Goal: Navigation & Orientation: Understand site structure

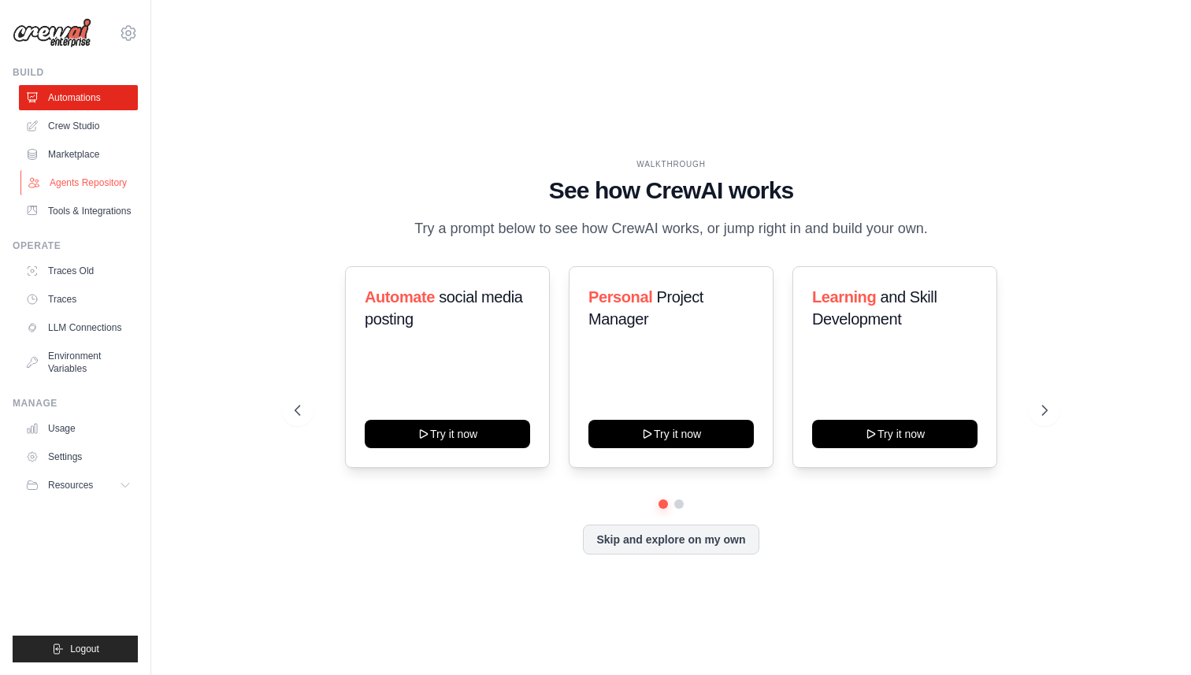
click at [83, 182] on link "Agents Repository" at bounding box center [79, 182] width 119 height 25
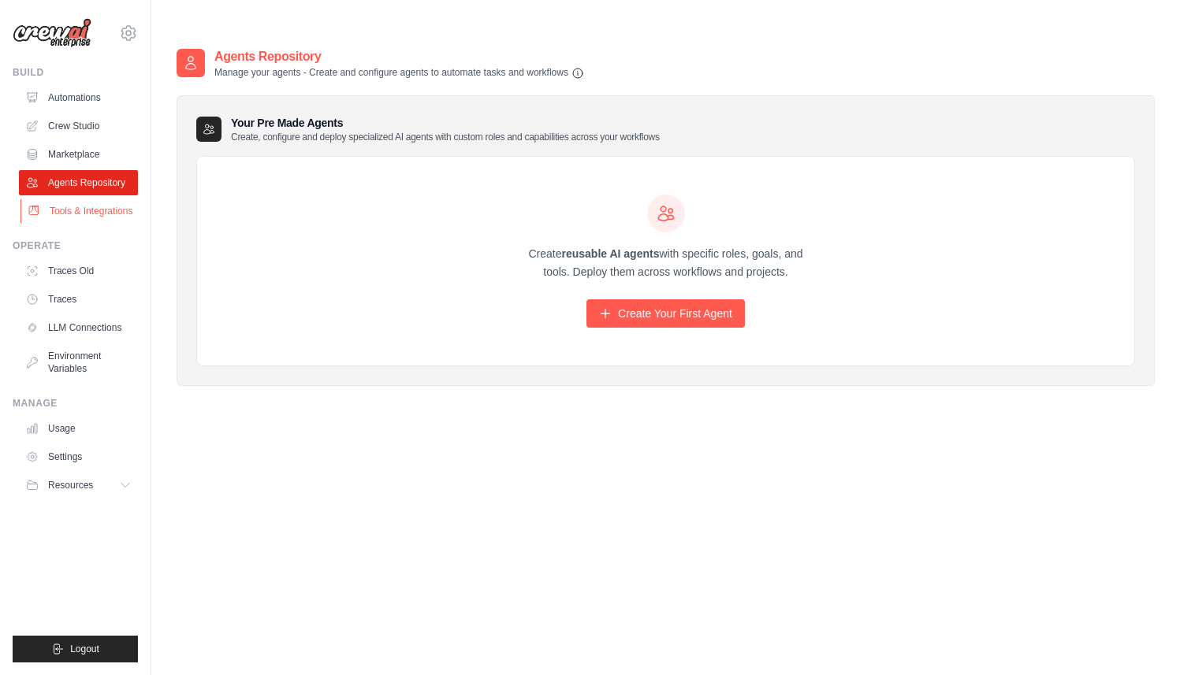
click at [82, 208] on link "Tools & Integrations" at bounding box center [79, 211] width 119 height 25
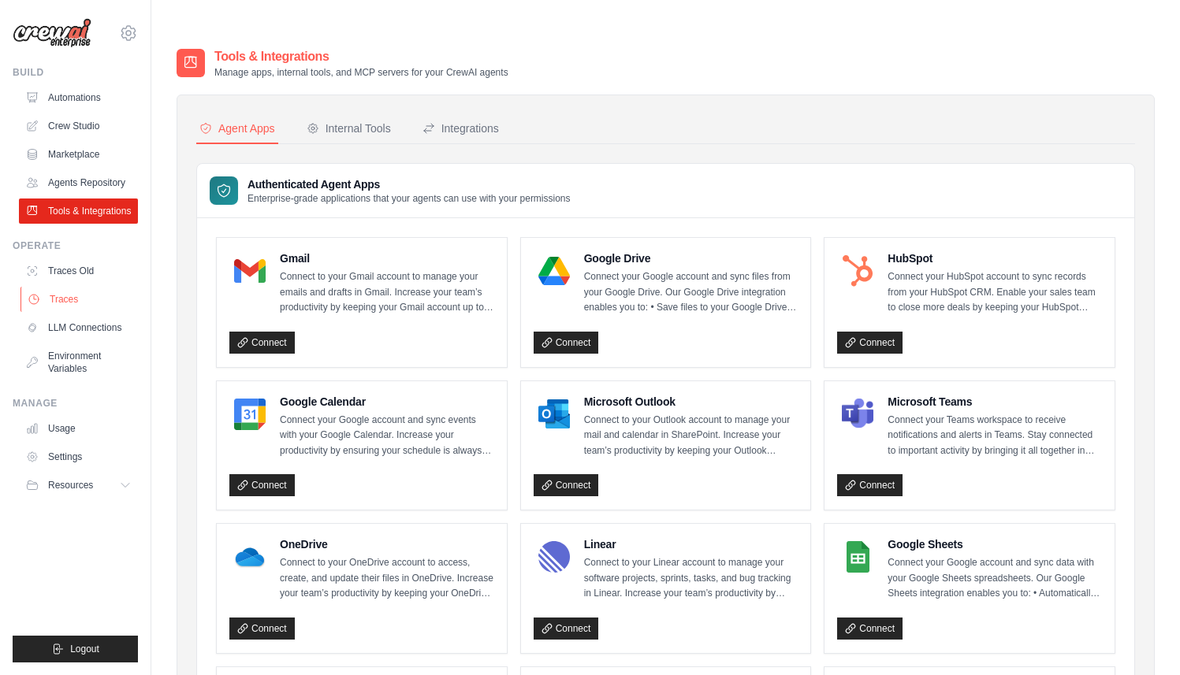
click at [82, 294] on link "Traces" at bounding box center [79, 299] width 119 height 25
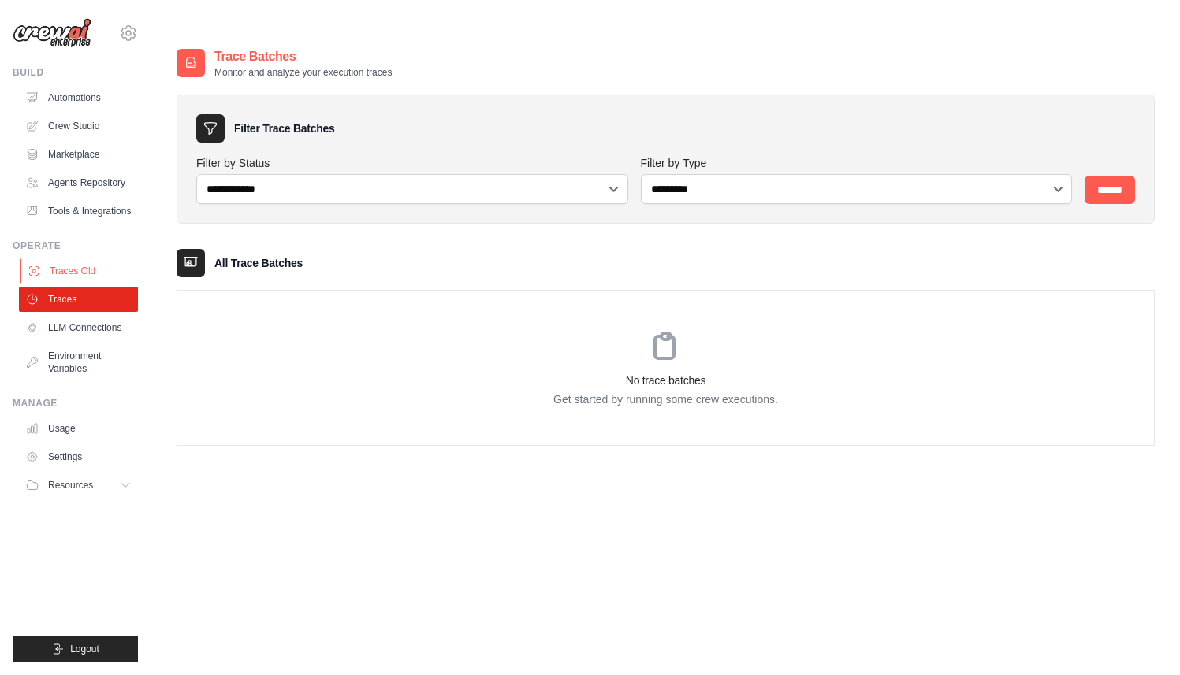
click at [51, 272] on link "Traces Old" at bounding box center [79, 270] width 119 height 25
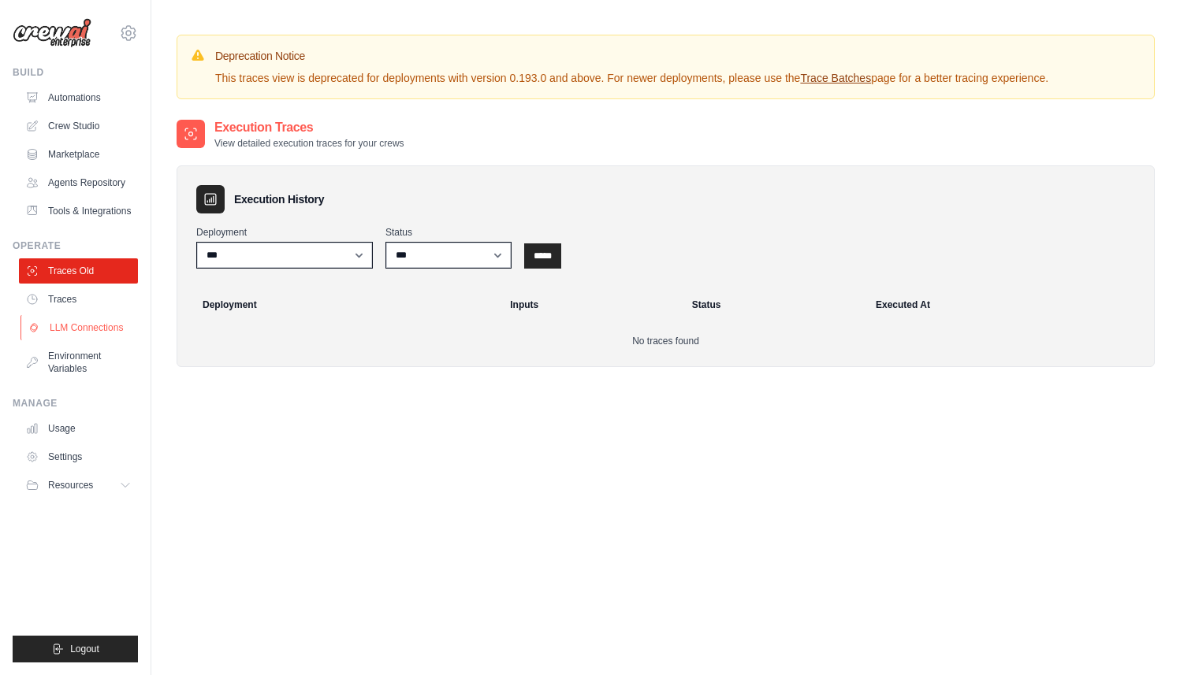
click at [66, 325] on link "LLM Connections" at bounding box center [79, 327] width 119 height 25
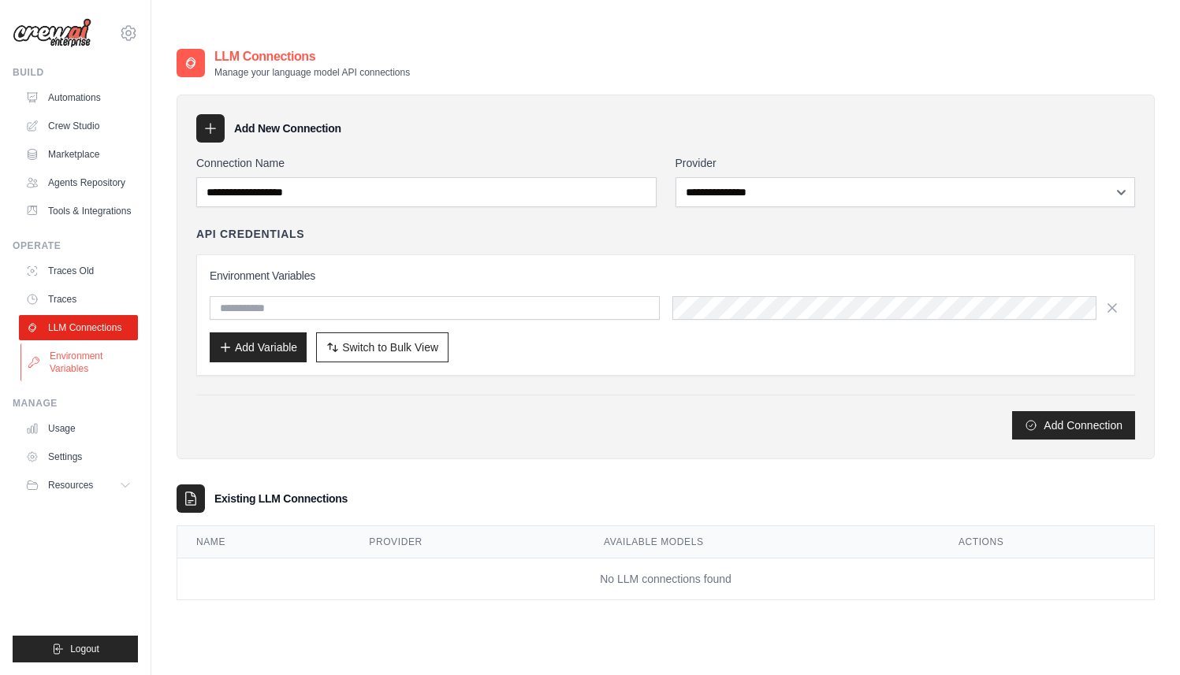
click at [69, 366] on link "Environment Variables" at bounding box center [79, 363] width 119 height 38
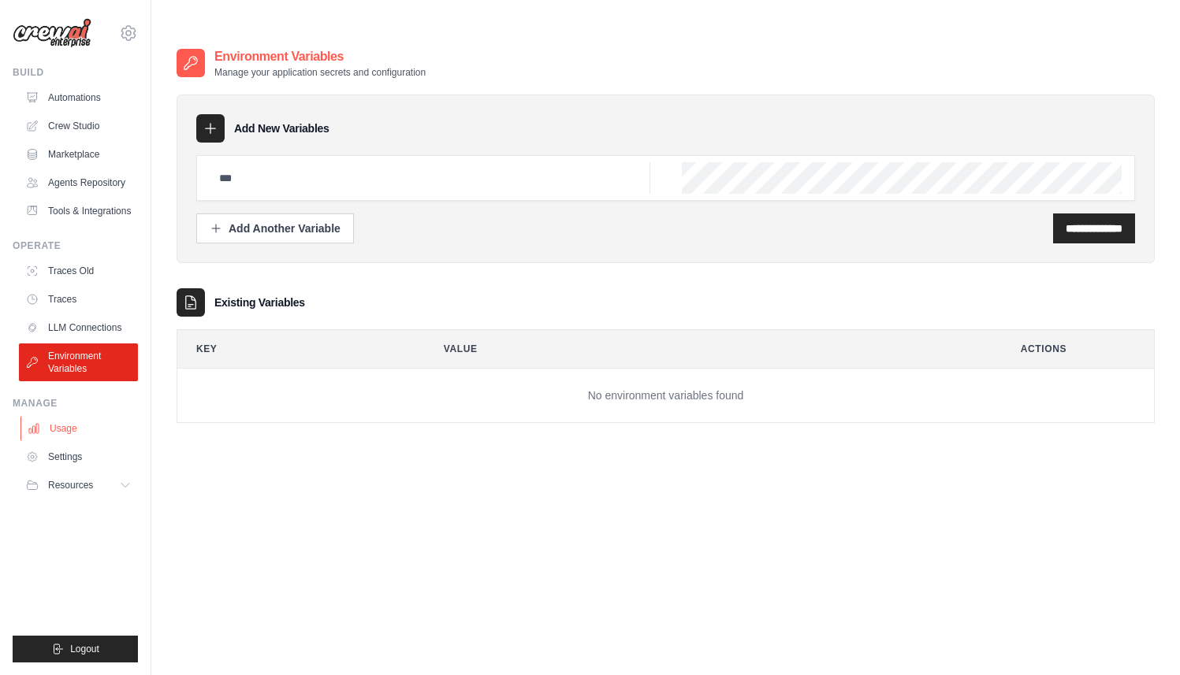
click at [68, 431] on link "Usage" at bounding box center [79, 428] width 119 height 25
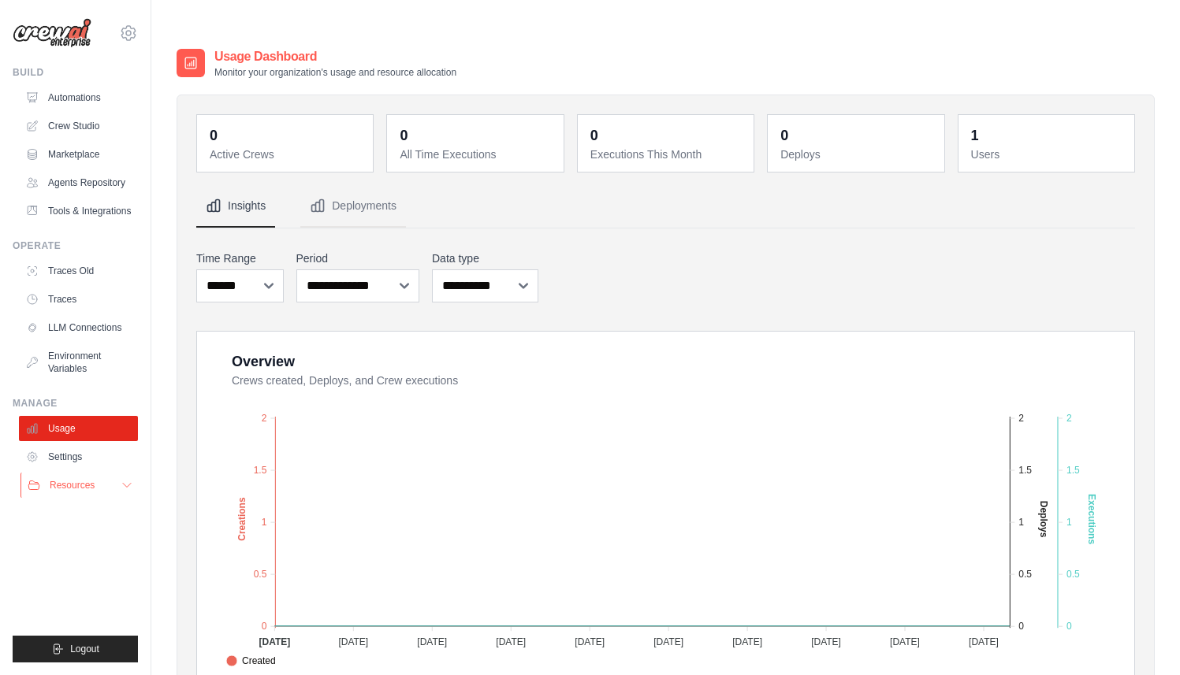
click at [67, 485] on span "Resources" at bounding box center [72, 485] width 45 height 13
click at [68, 95] on link "Automations" at bounding box center [79, 97] width 119 height 25
